Goal: Use online tool/utility: Utilize a website feature to perform a specific function

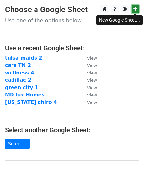
click at [134, 10] on icon at bounding box center [135, 9] width 4 height 5
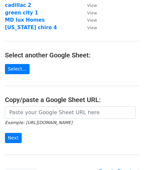
scroll to position [94, 0]
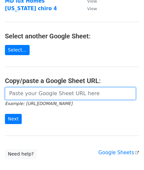
click at [80, 95] on input "url" at bounding box center [70, 93] width 130 height 12
paste input "[URL][DOMAIN_NAME]"
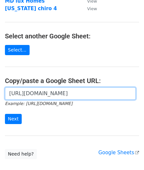
scroll to position [0, 195]
type input "[URL][DOMAIN_NAME]"
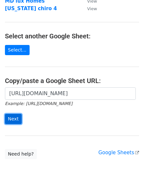
click at [10, 118] on input "Next" at bounding box center [13, 119] width 17 height 10
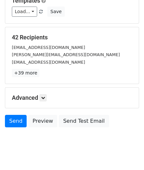
scroll to position [85, 0]
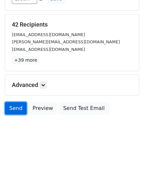
click at [9, 109] on link "Send" at bounding box center [16, 108] width 22 height 12
